Goal: Contribute content: Share content

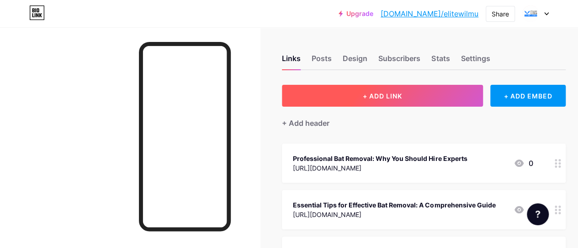
click at [402, 96] on span "+ ADD LINK" at bounding box center [382, 96] width 39 height 8
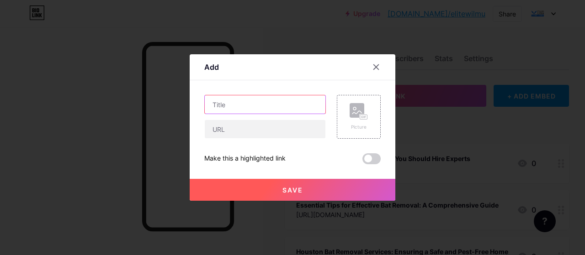
click at [228, 98] on input "text" at bounding box center [265, 104] width 121 height 18
paste input "Dealing with a Rat or Mouse Infestation This Winter"
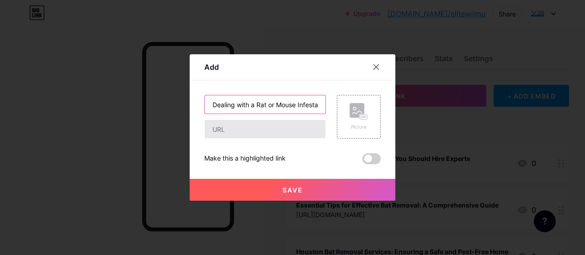
scroll to position [0, 48]
type input "Dealing with a Rat or Mouse Infestation This Winter"
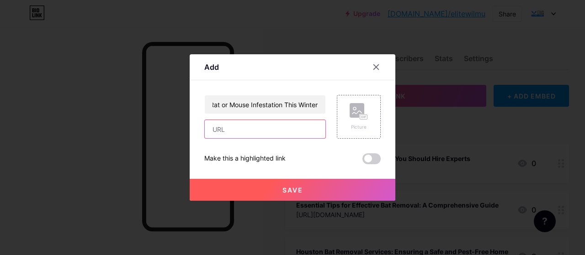
click at [221, 130] on input "text" at bounding box center [265, 129] width 121 height 18
click at [257, 131] on input "text" at bounding box center [265, 129] width 121 height 18
paste input "[URL][DOMAIN_NAME]"
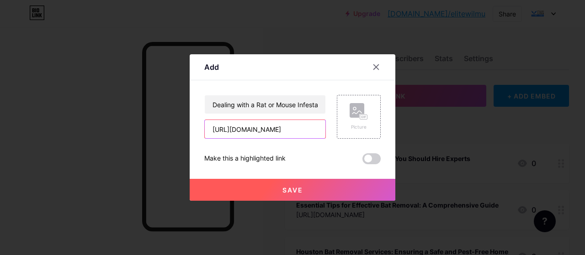
type input "[URL][DOMAIN_NAME]"
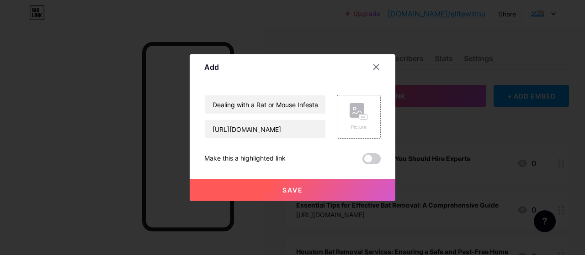
click at [371, 159] on span at bounding box center [371, 158] width 18 height 11
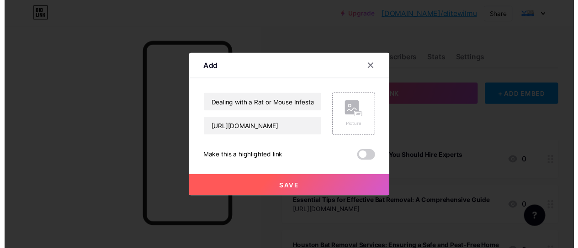
scroll to position [0, 0]
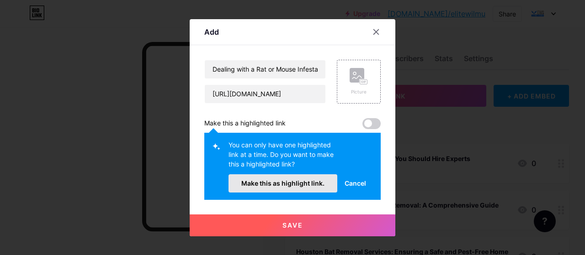
click at [291, 180] on span "Make this as highlight link." at bounding box center [282, 184] width 83 height 8
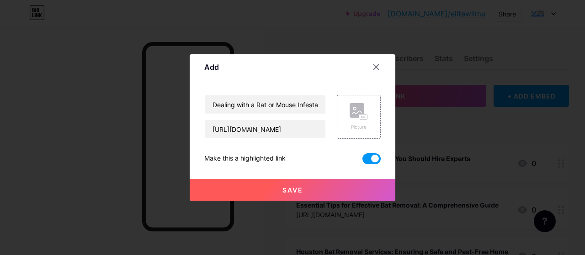
click at [300, 190] on span "Save" at bounding box center [292, 190] width 21 height 8
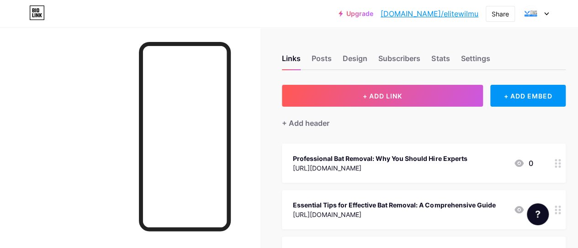
click at [437, 17] on link "[DOMAIN_NAME]/elitewilmu" at bounding box center [429, 13] width 98 height 11
